Goal: Entertainment & Leisure: Consume media (video, audio)

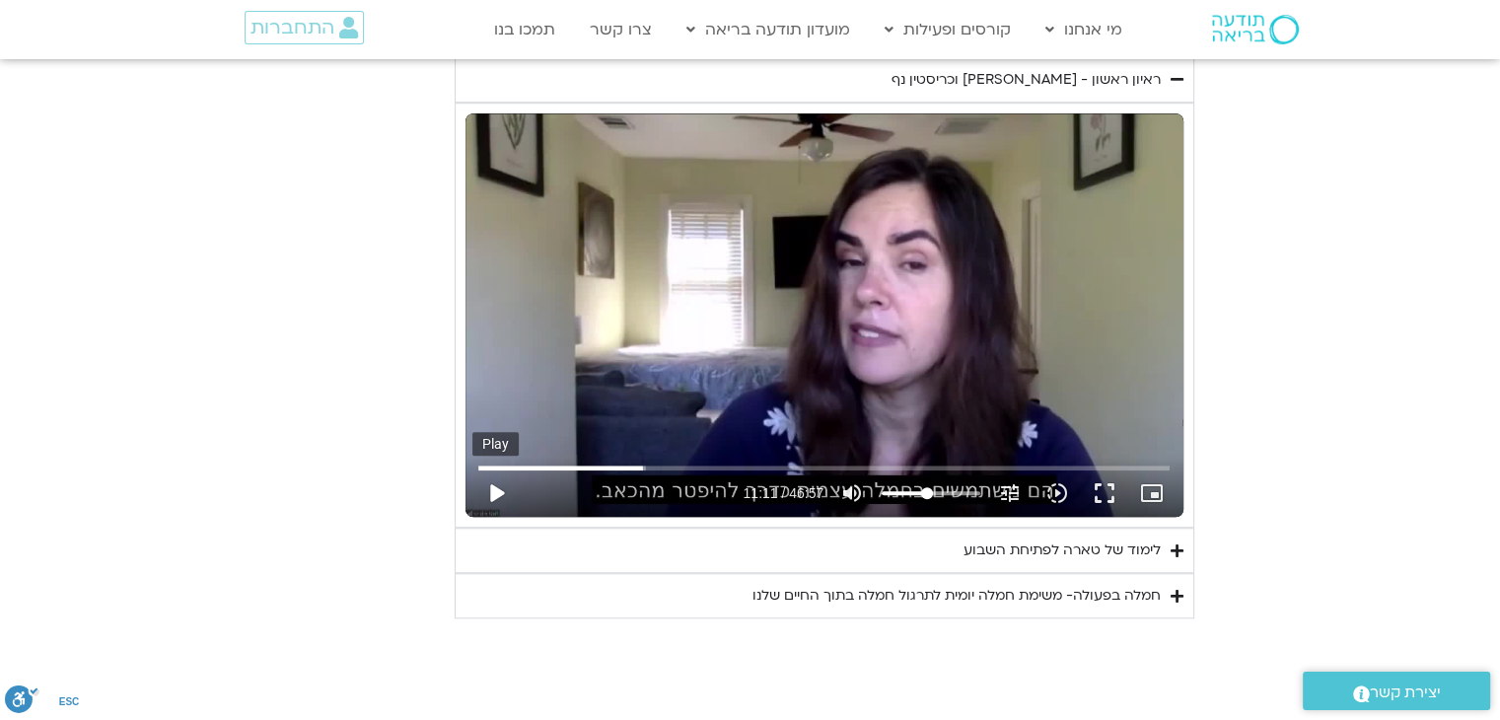
click at [492, 488] on button "play_arrow" at bounding box center [495, 492] width 47 height 47
click at [1108, 492] on button "fullscreen" at bounding box center [1104, 492] width 47 height 47
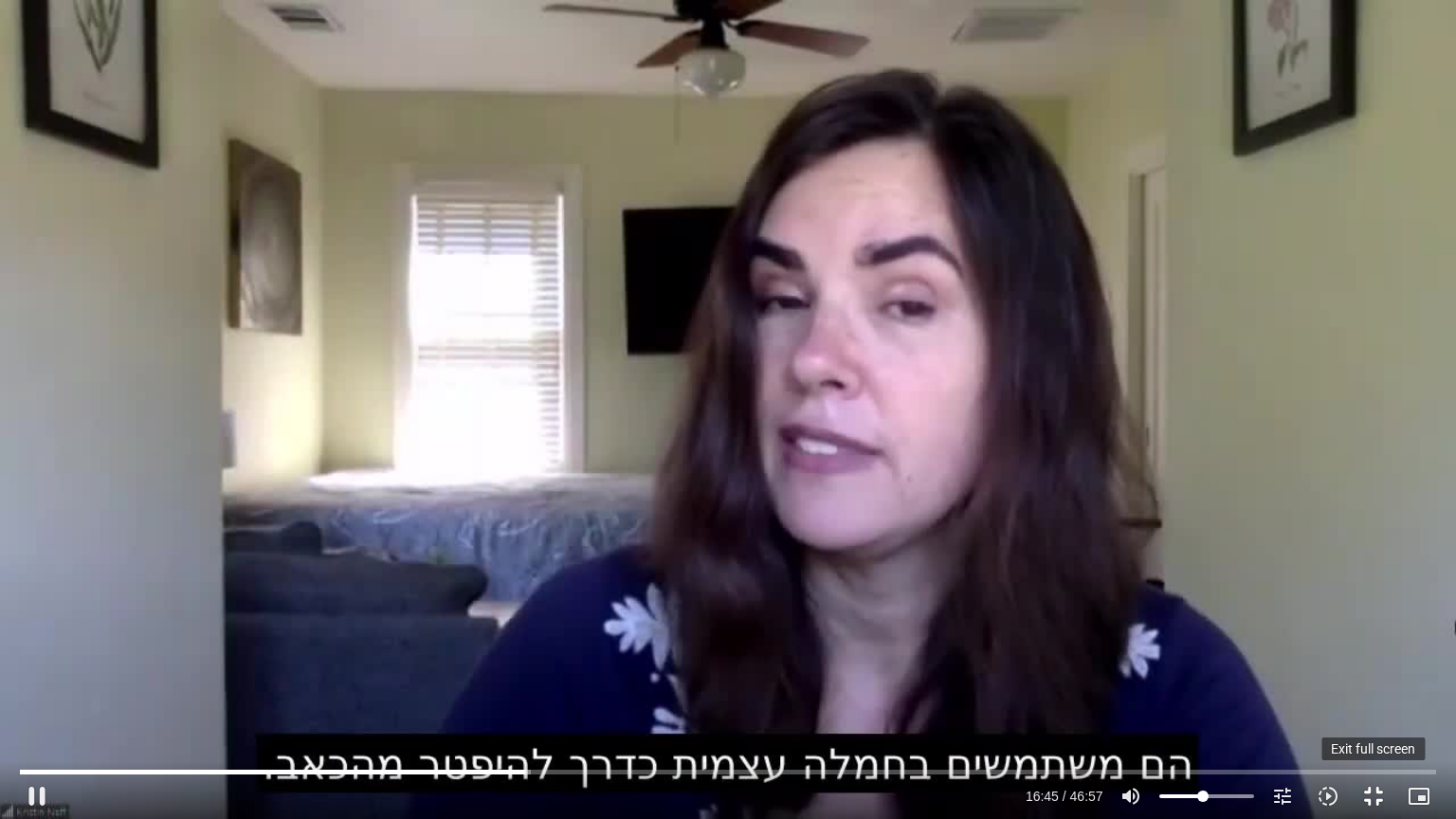
click at [1380, 691] on button "fullscreen_exit" at bounding box center [1373, 795] width 45 height 45
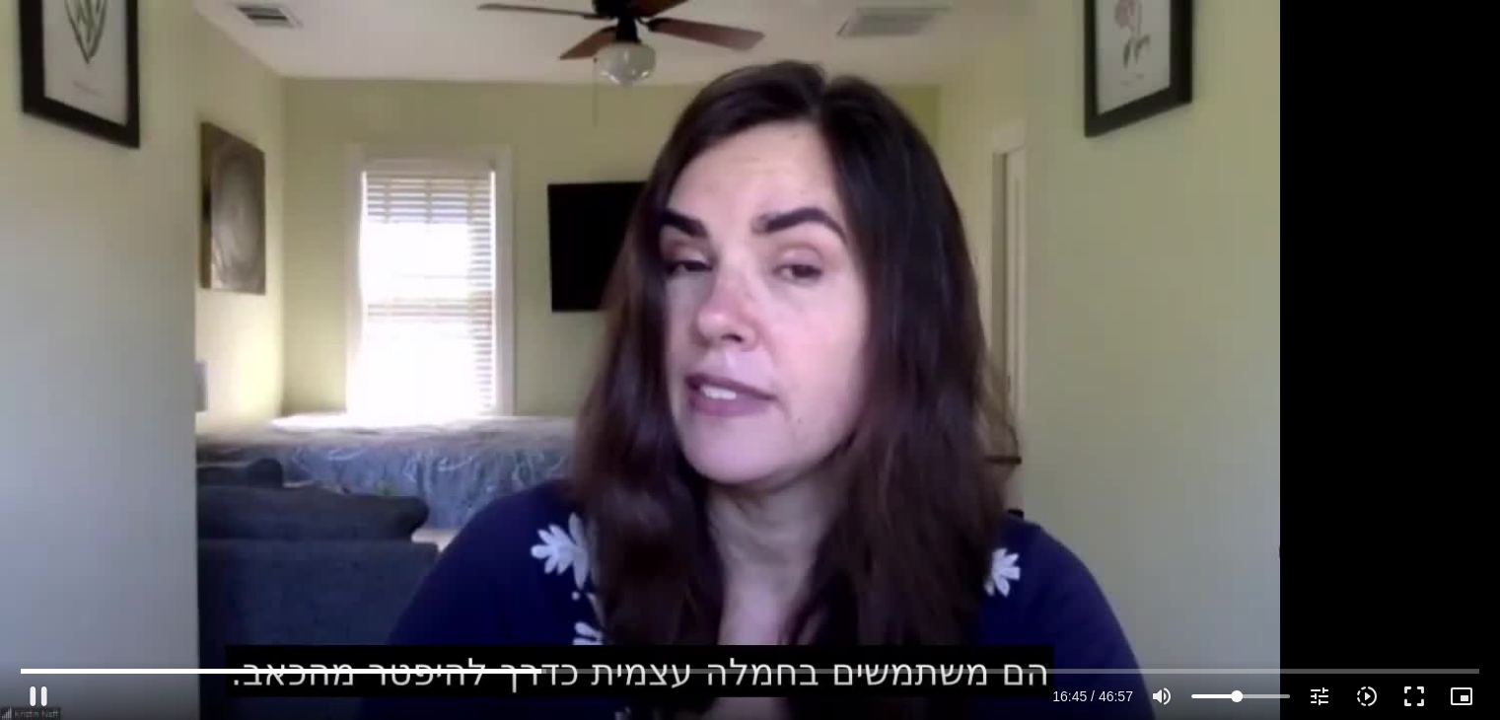
type input "1006.002355"
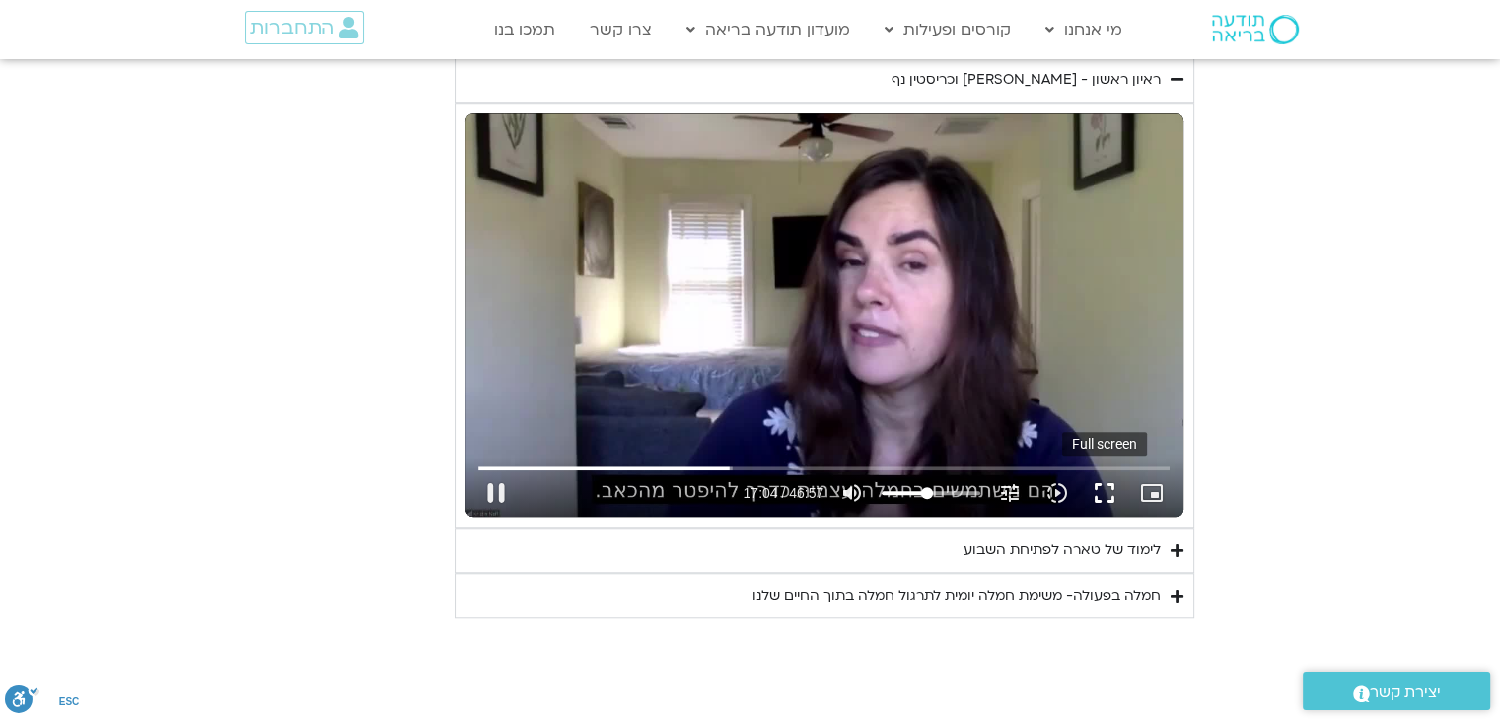
click at [1115, 494] on button "fullscreen" at bounding box center [1104, 492] width 47 height 47
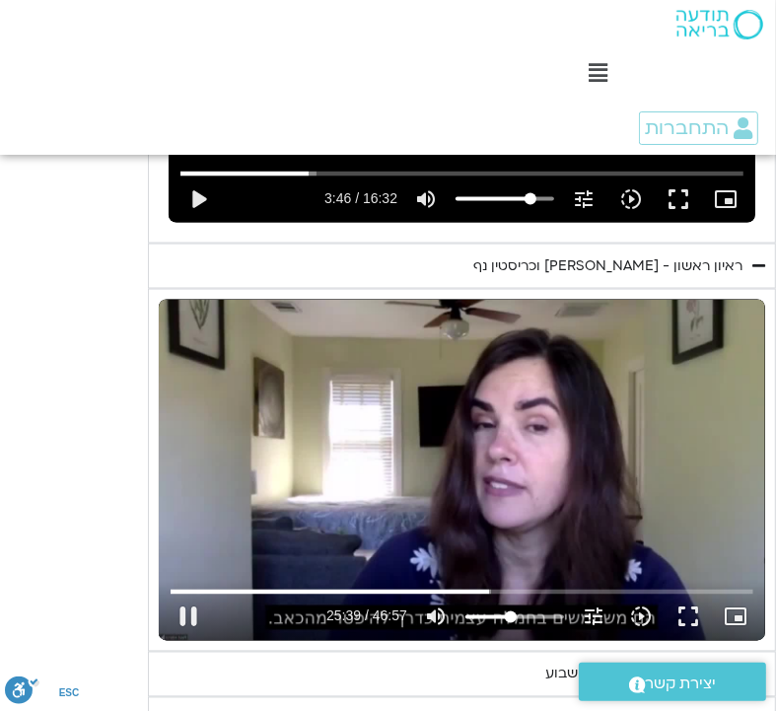
type input "1539.934567"
click at [528, 509] on div "Skip Ad 30:10 pause 27:19 / 46:57 volume_up Mute tune Resolution Auto 720p slow…" at bounding box center [462, 470] width 606 height 341
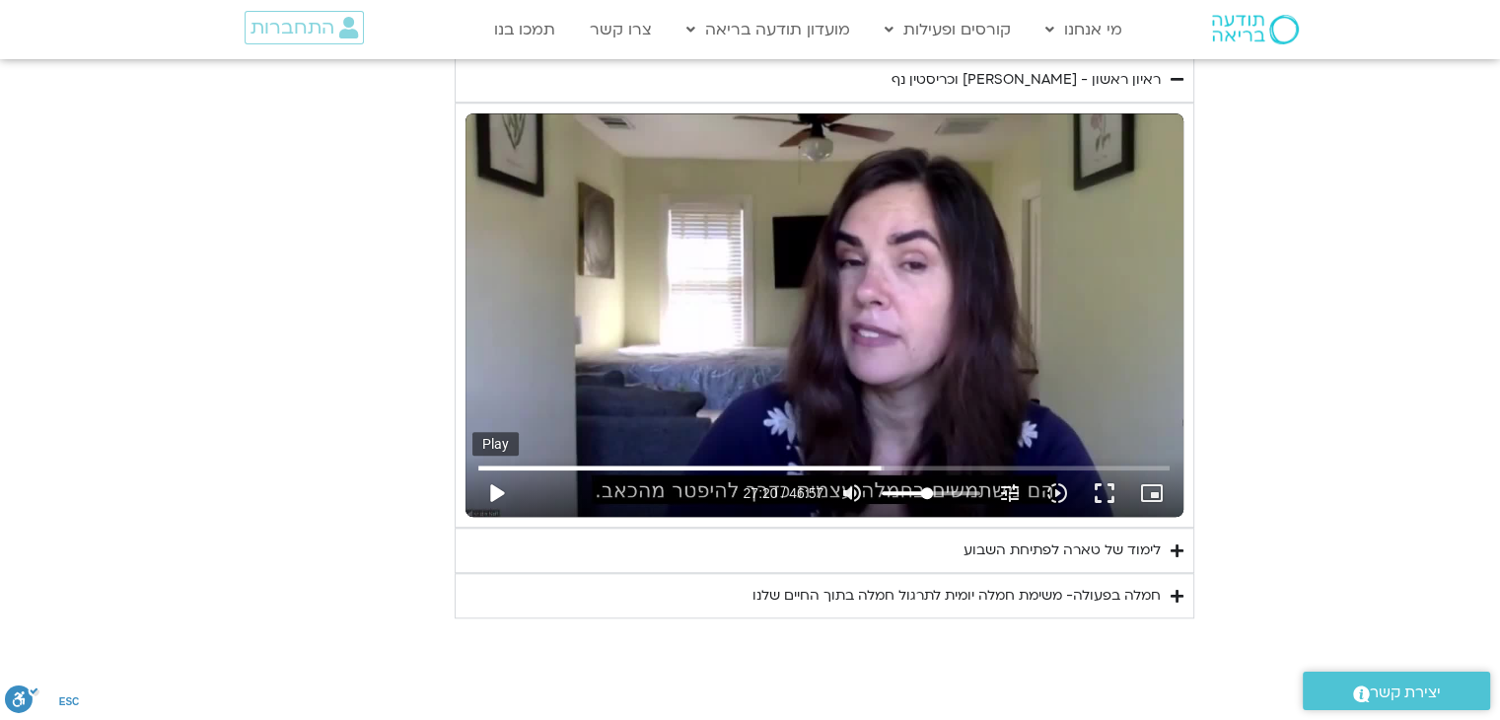
click at [506, 495] on button "play_arrow" at bounding box center [495, 492] width 47 height 47
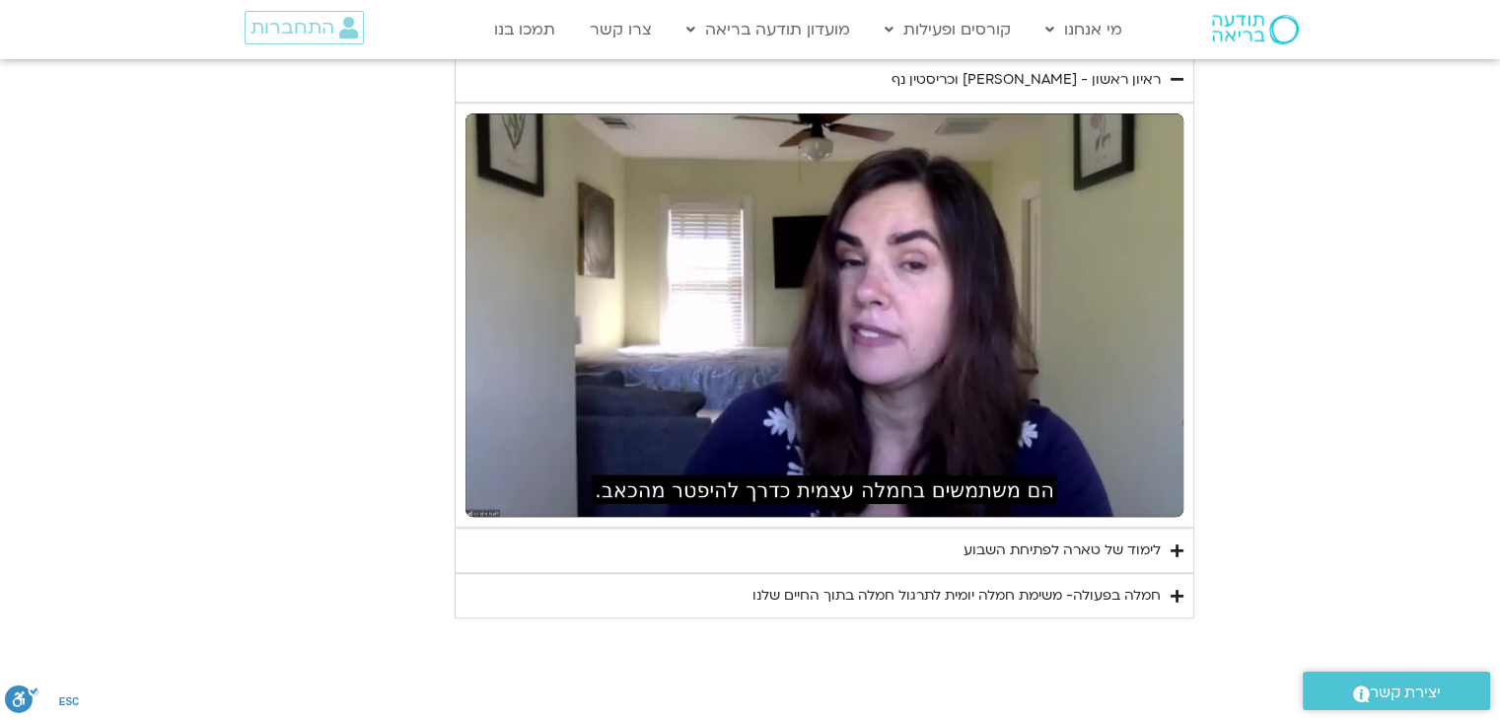
click at [1166, 602] on summary "חמלה בפעולה- משימת חמלה יומית לתרגול חמלה בתוך החיים שלנו" at bounding box center [824, 595] width 739 height 45
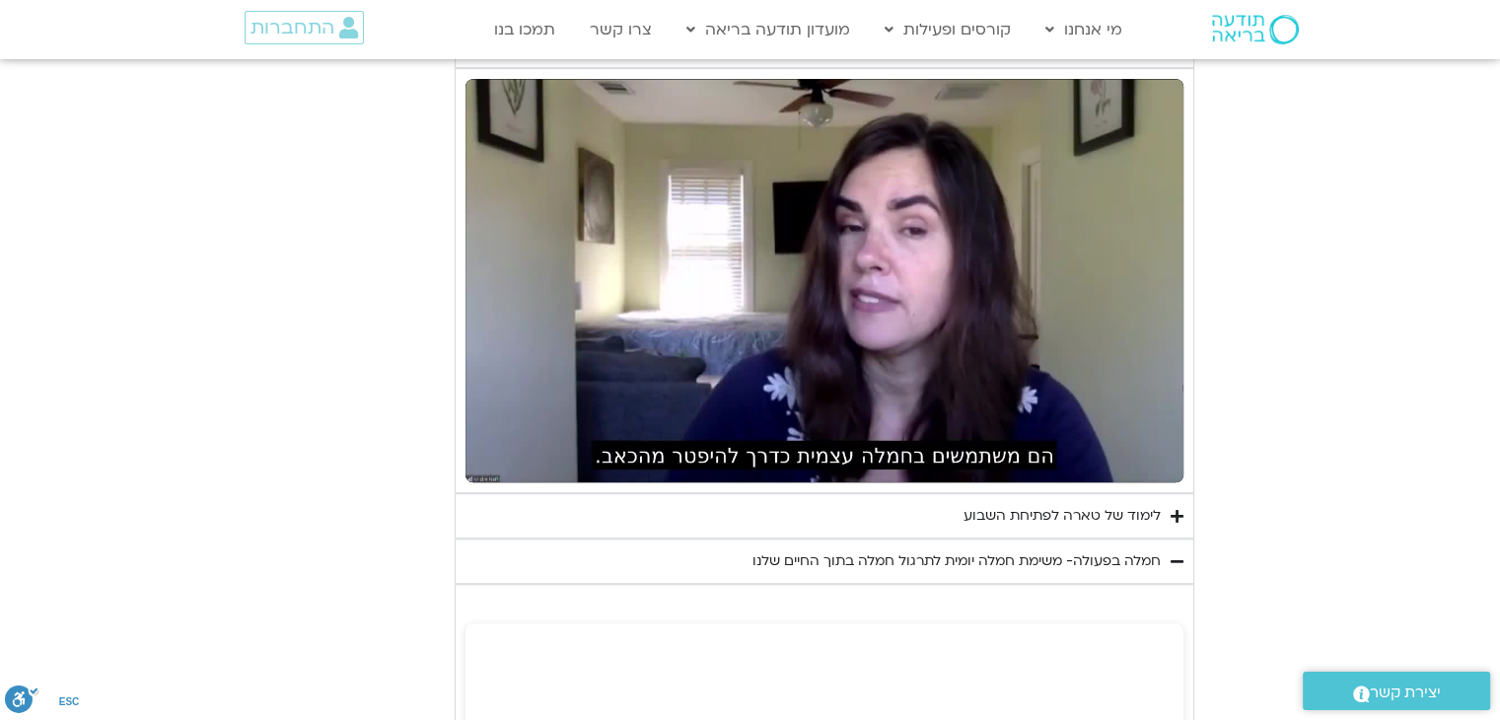
scroll to position [1549, 0]
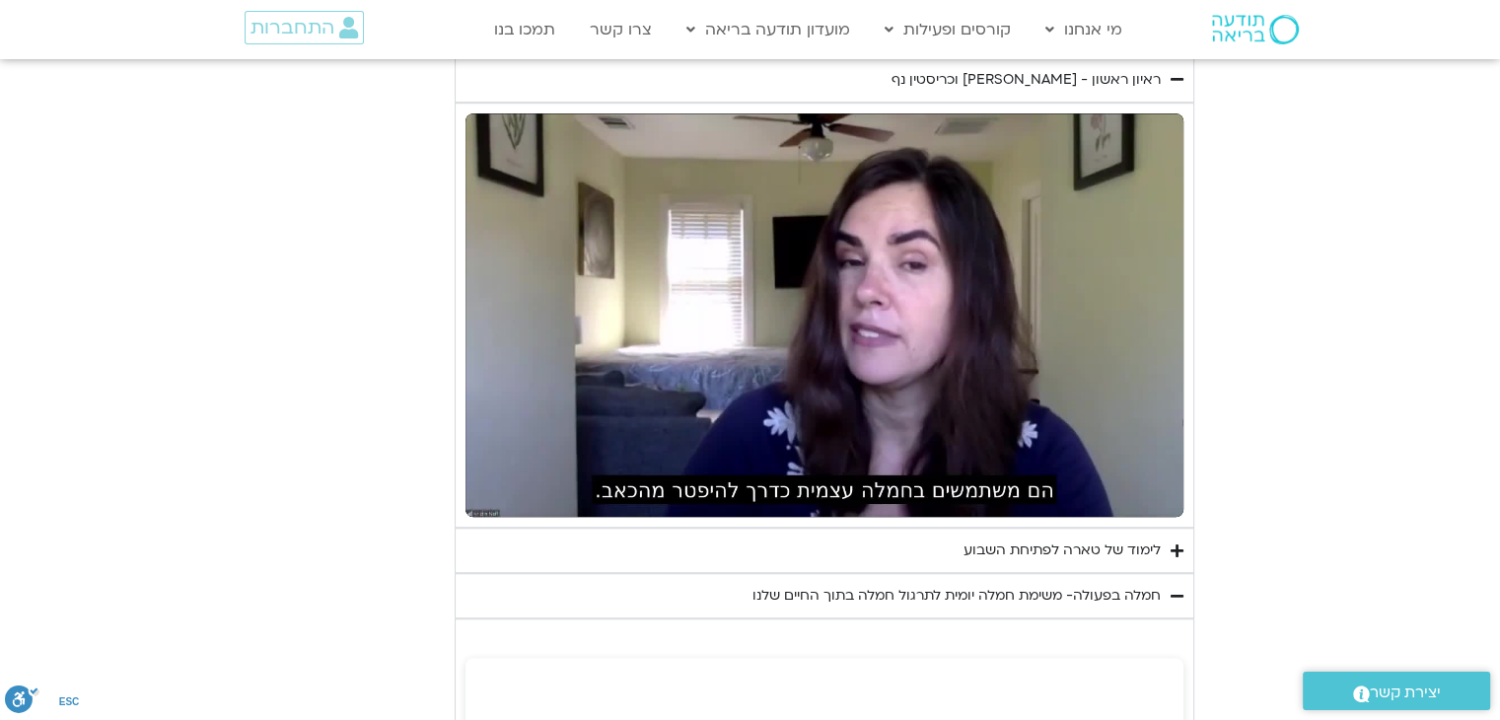
drag, startPoint x: 1413, startPoint y: 135, endPoint x: 1399, endPoint y: 33, distance: 103.5
click at [1413, 135] on section "יום ראשון - חמלה עצמית השבוע שלנו מתחיל מהבסיס, תרגול של חמלה עצמית – נוכחת וקש…" at bounding box center [750, 493] width 1500 height 2413
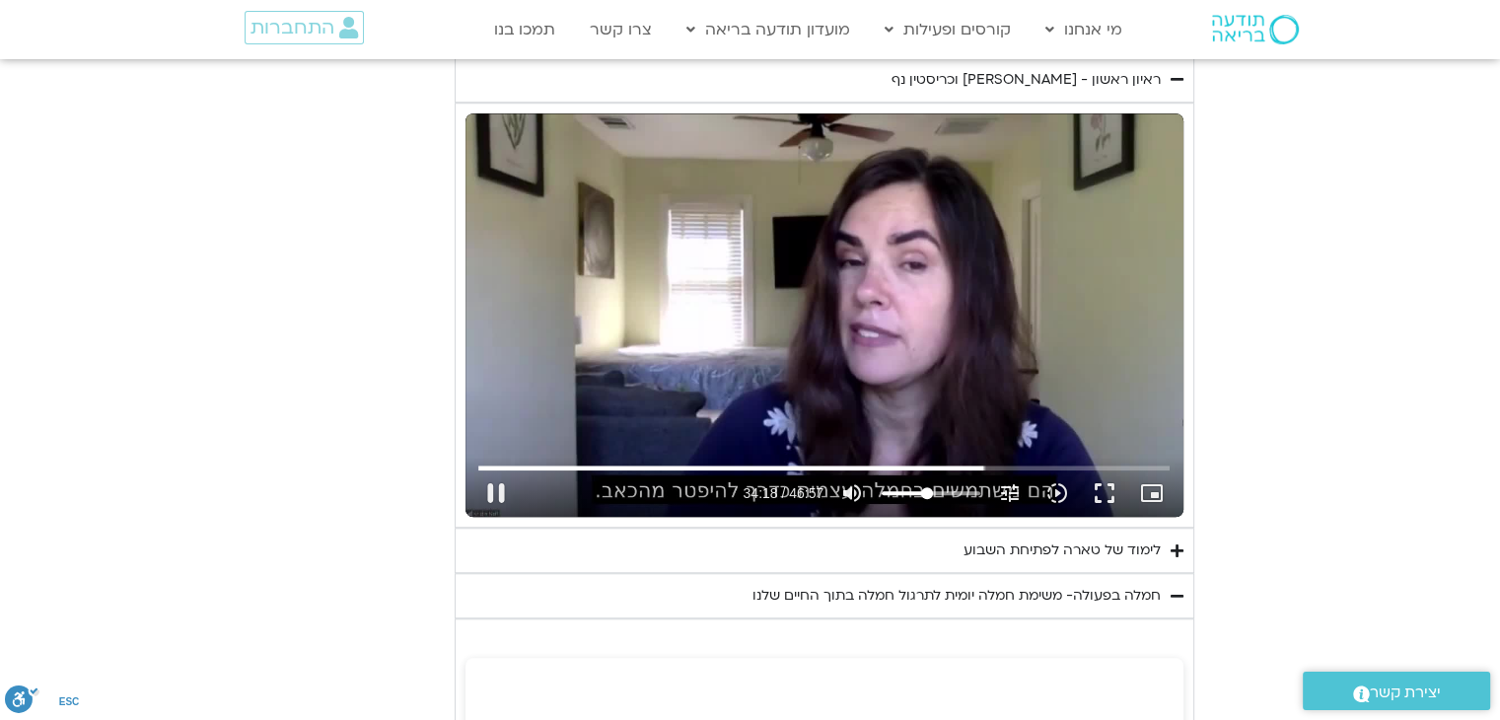
drag, startPoint x: 961, startPoint y: 502, endPoint x: 678, endPoint y: 132, distance: 465.6
click at [676, 132] on div "Skip Ad 46:57 pause 34:18 / 46:57 volume_up Mute tune Resolution Auto 720p slow…" at bounding box center [824, 315] width 718 height 404
click at [883, 332] on div "Skip Ad 46:57 play_arrow 34:18 / 46:57 volume_up Mute tune Resolution Auto 720p…" at bounding box center [824, 315] width 718 height 404
click at [1070, 298] on div "Skip Ad 35:34 pause 37:00 / 46:57 volume_up Mute tune Resolution Auto 720p slow…" at bounding box center [824, 315] width 718 height 404
type input "2220.188262"
